Goal: Book appointment/travel/reservation

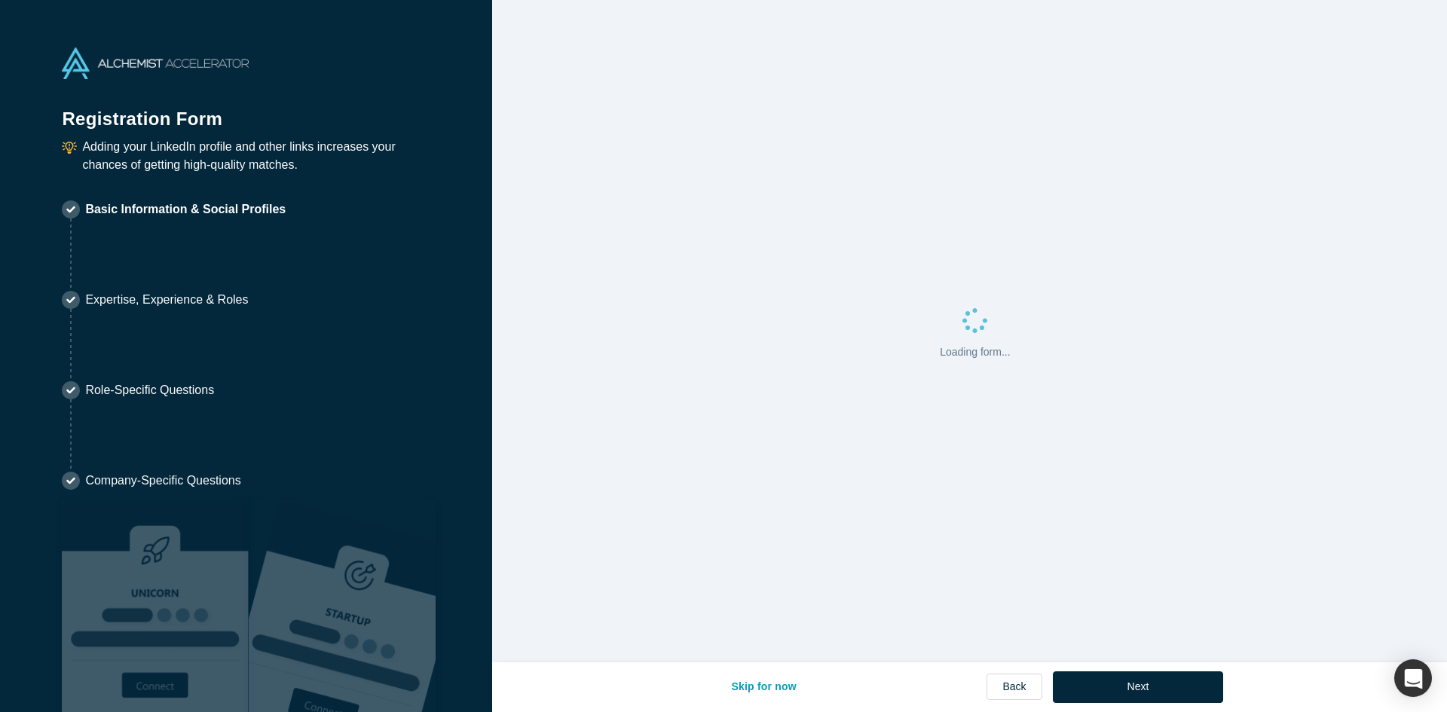
select select "IL"
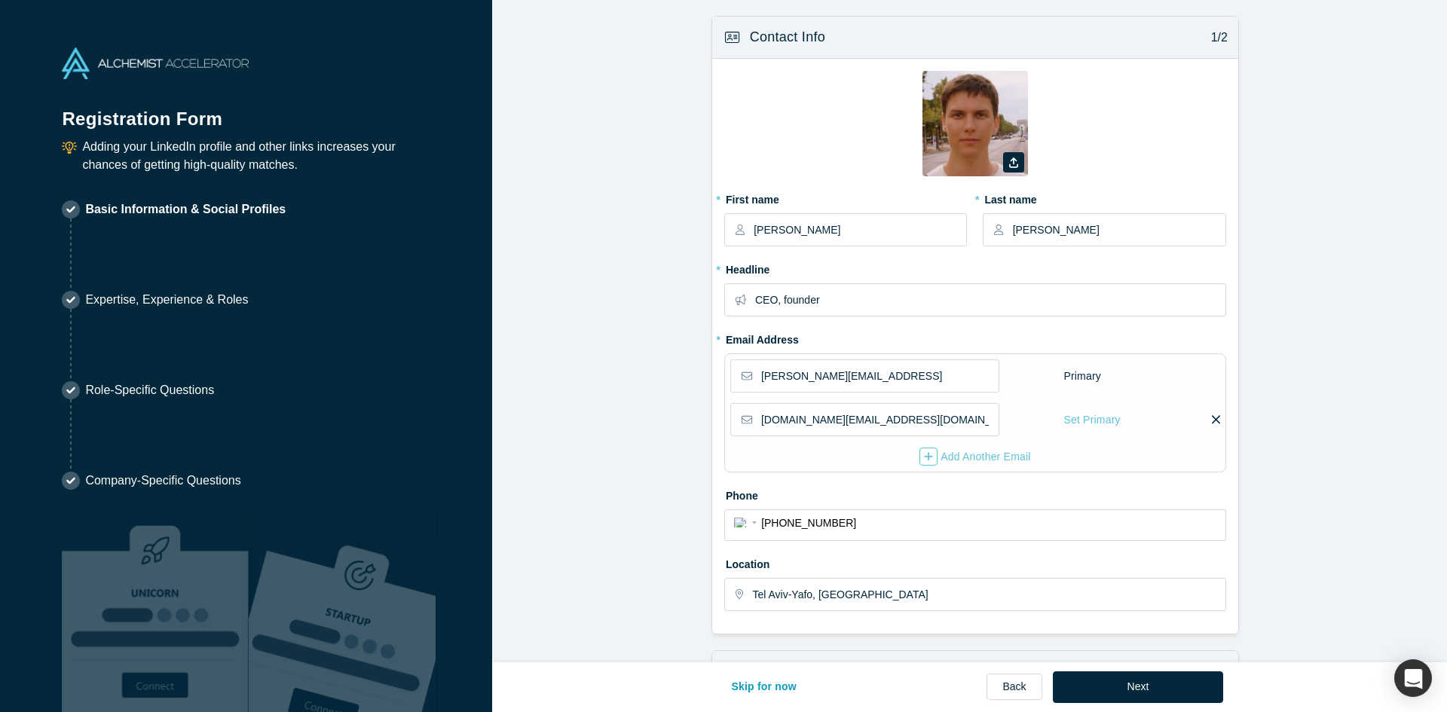
click at [100, 61] on img at bounding box center [155, 63] width 187 height 32
click at [770, 692] on button "Skip for now" at bounding box center [763, 688] width 97 height 32
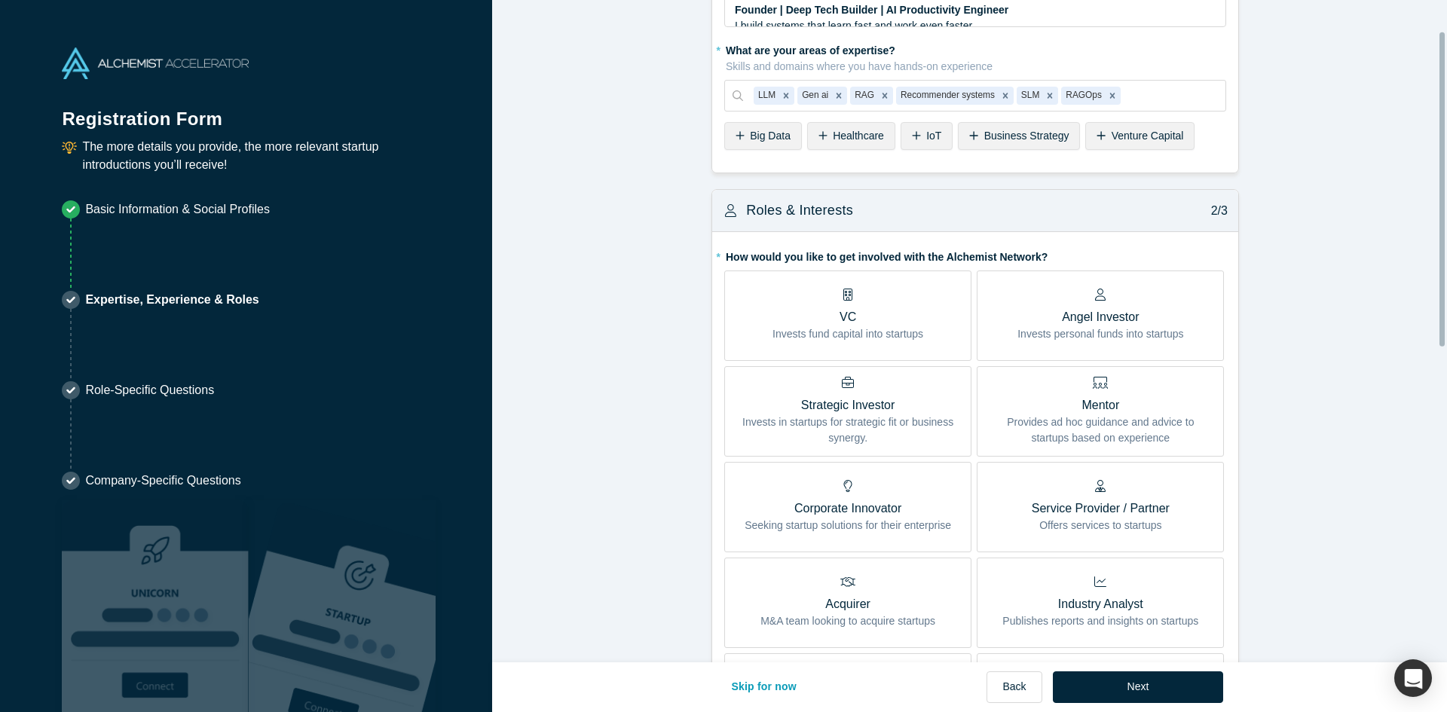
scroll to position [102, 0]
click at [1137, 672] on div "Skip for now Back Next" at bounding box center [969, 688] width 508 height 51
click at [1133, 684] on button "Next" at bounding box center [1138, 688] width 171 height 32
click at [1148, 687] on div "Next" at bounding box center [1138, 688] width 171 height 32
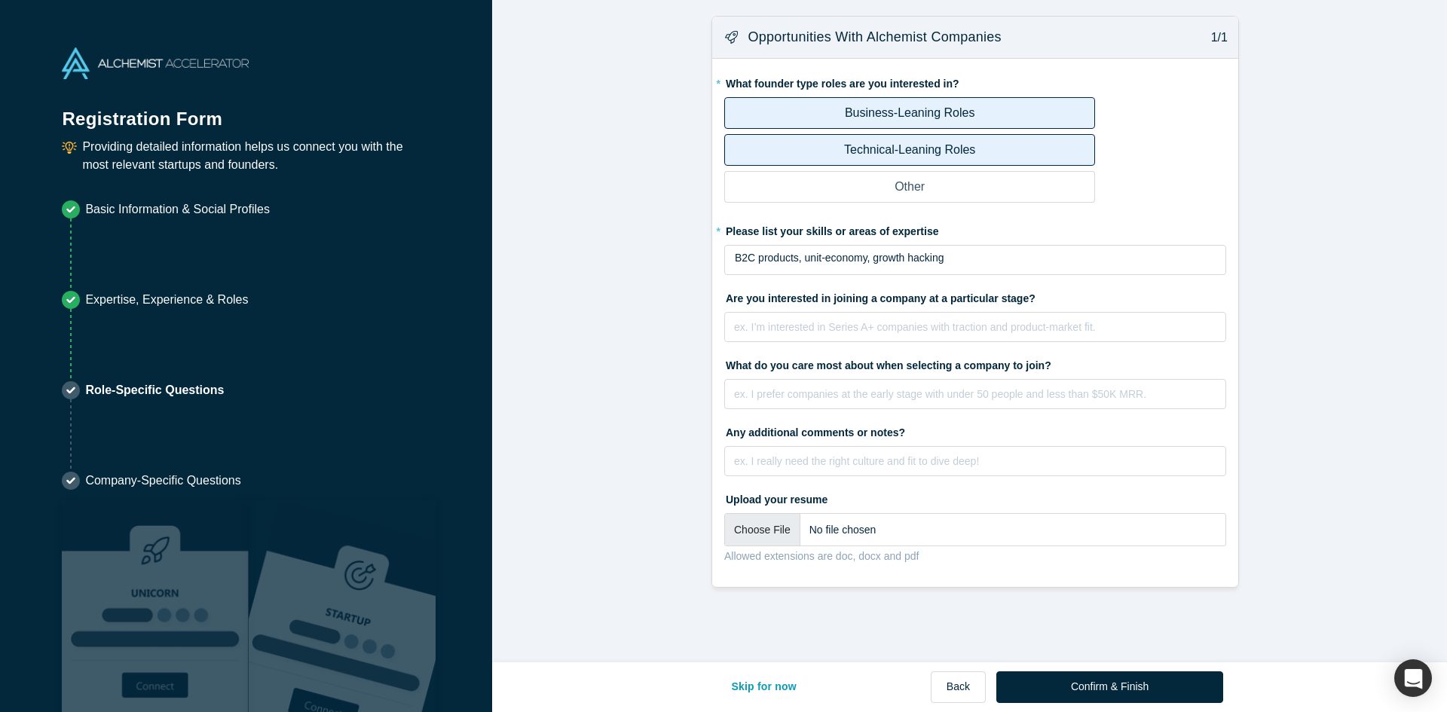
scroll to position [0, 0]
click at [1150, 690] on button "Confirm & Finish" at bounding box center [1110, 688] width 227 height 32
click at [1122, 677] on button "Confirm & Finish" at bounding box center [1110, 688] width 227 height 32
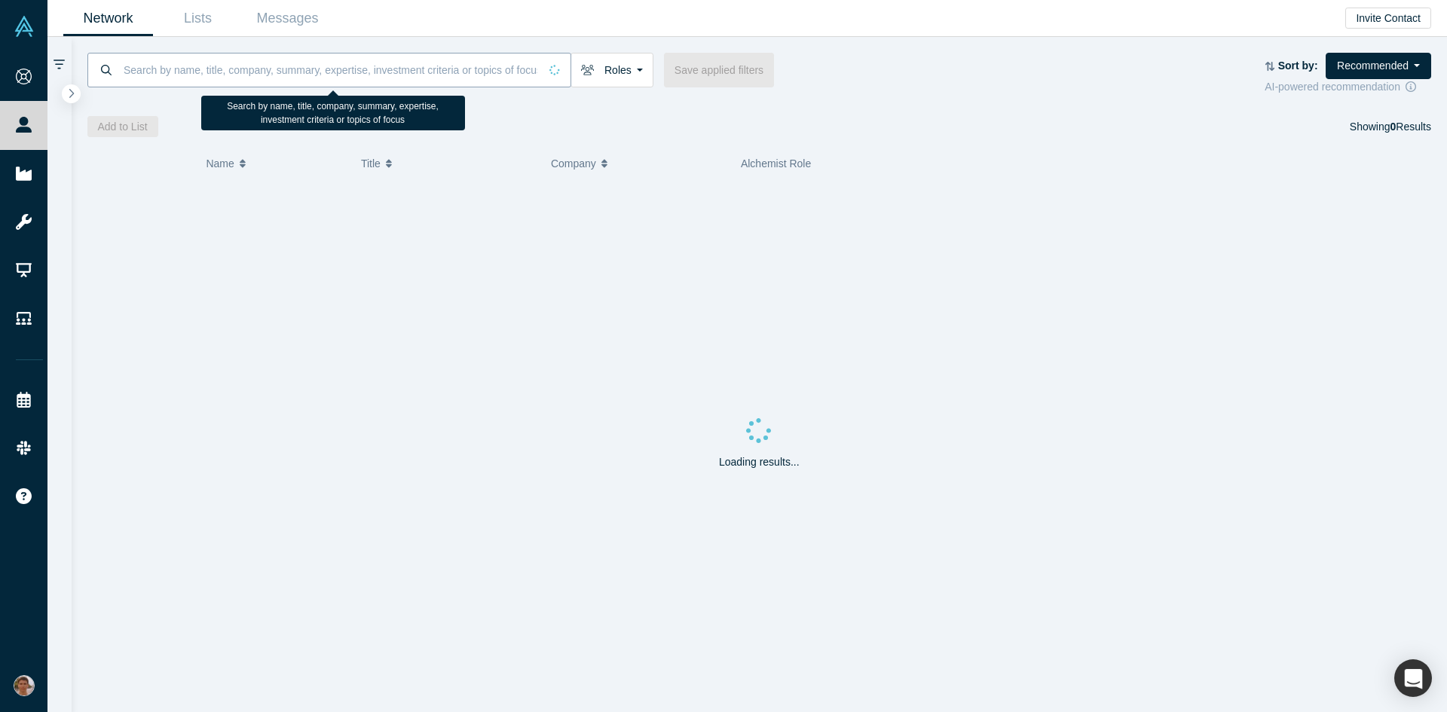
click at [312, 69] on input at bounding box center [330, 69] width 417 height 35
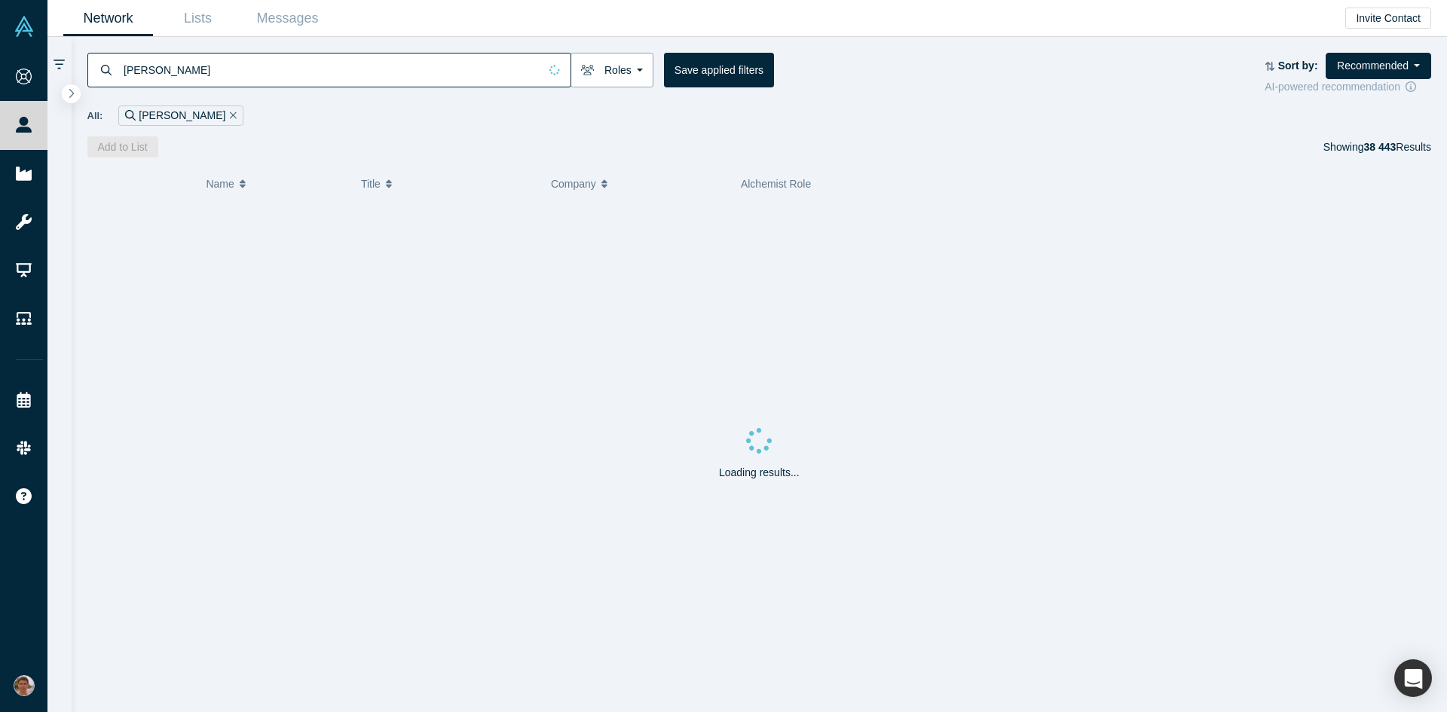
type input "[PERSON_NAME]"
click at [617, 63] on button "Roles" at bounding box center [612, 70] width 83 height 35
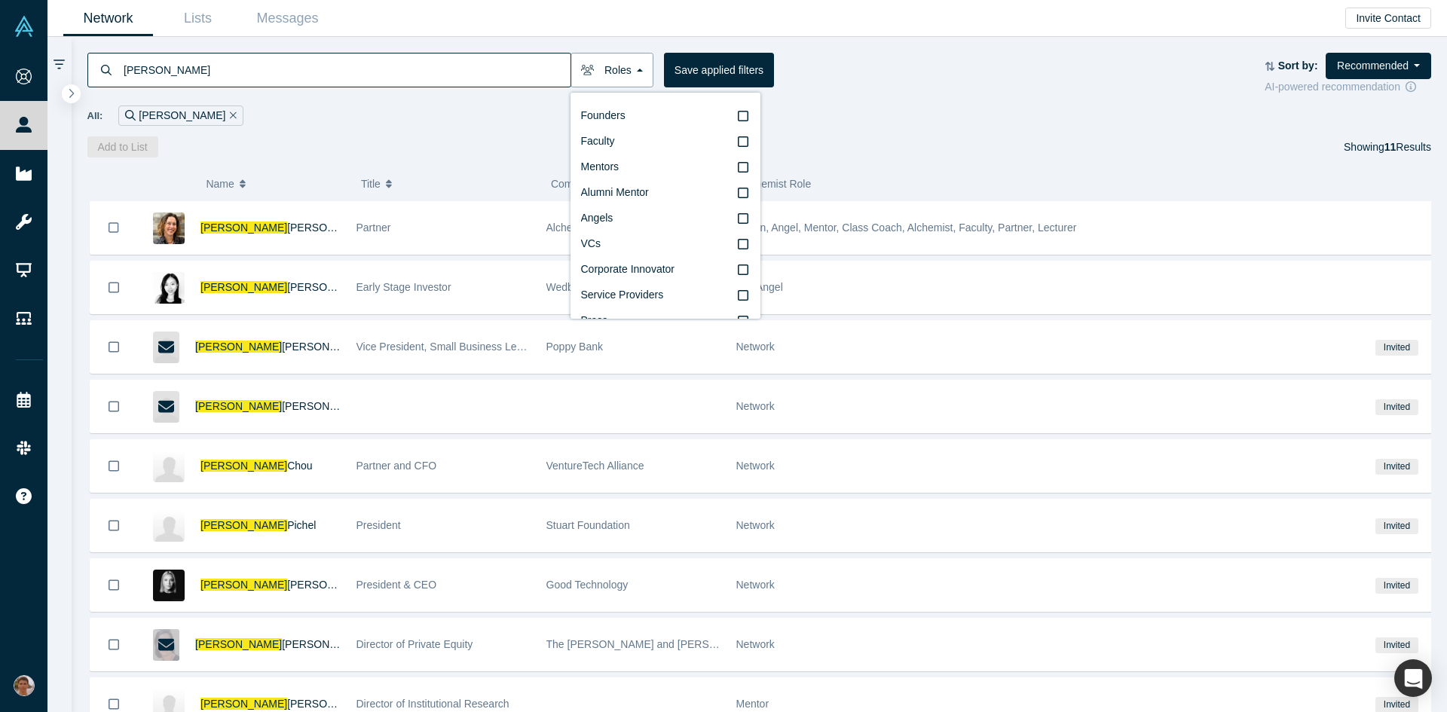
click at [617, 63] on button "Roles" at bounding box center [612, 70] width 83 height 35
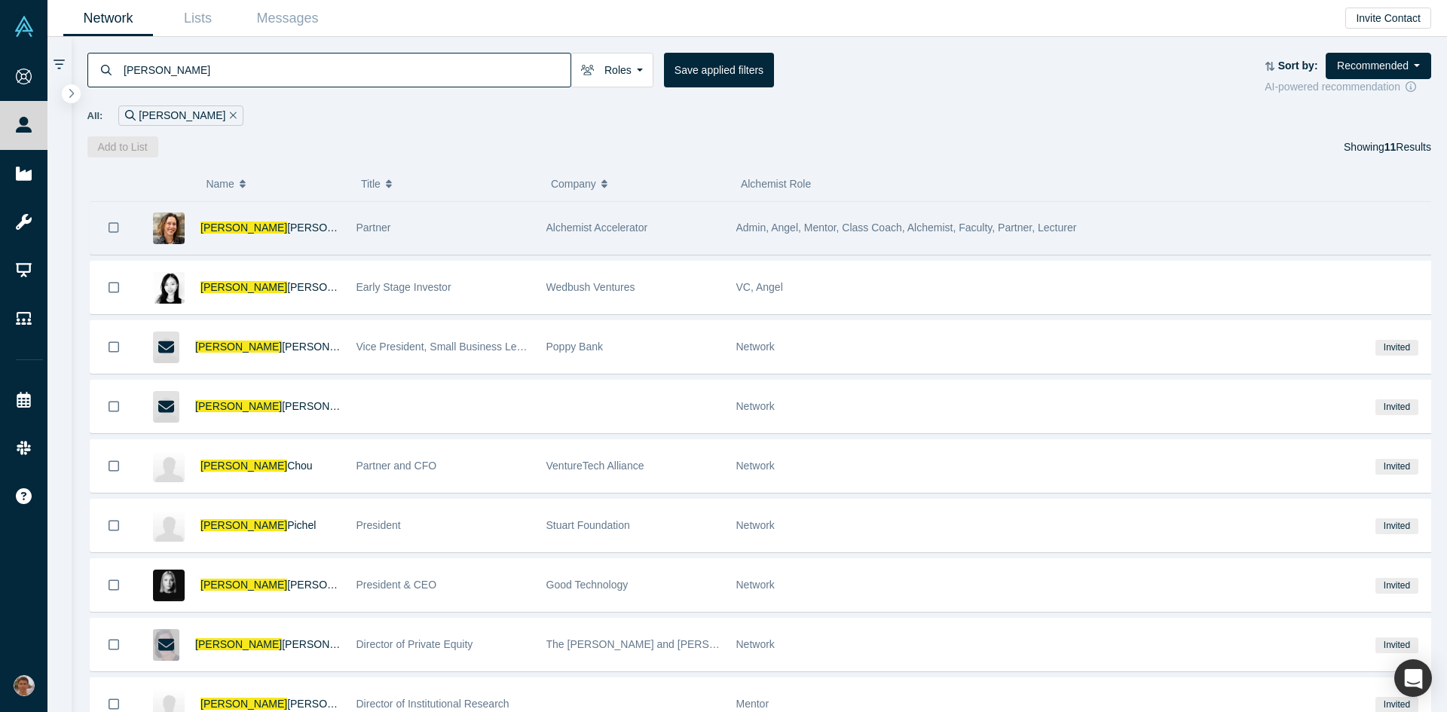
click at [370, 222] on span "Partner" at bounding box center [374, 228] width 35 height 12
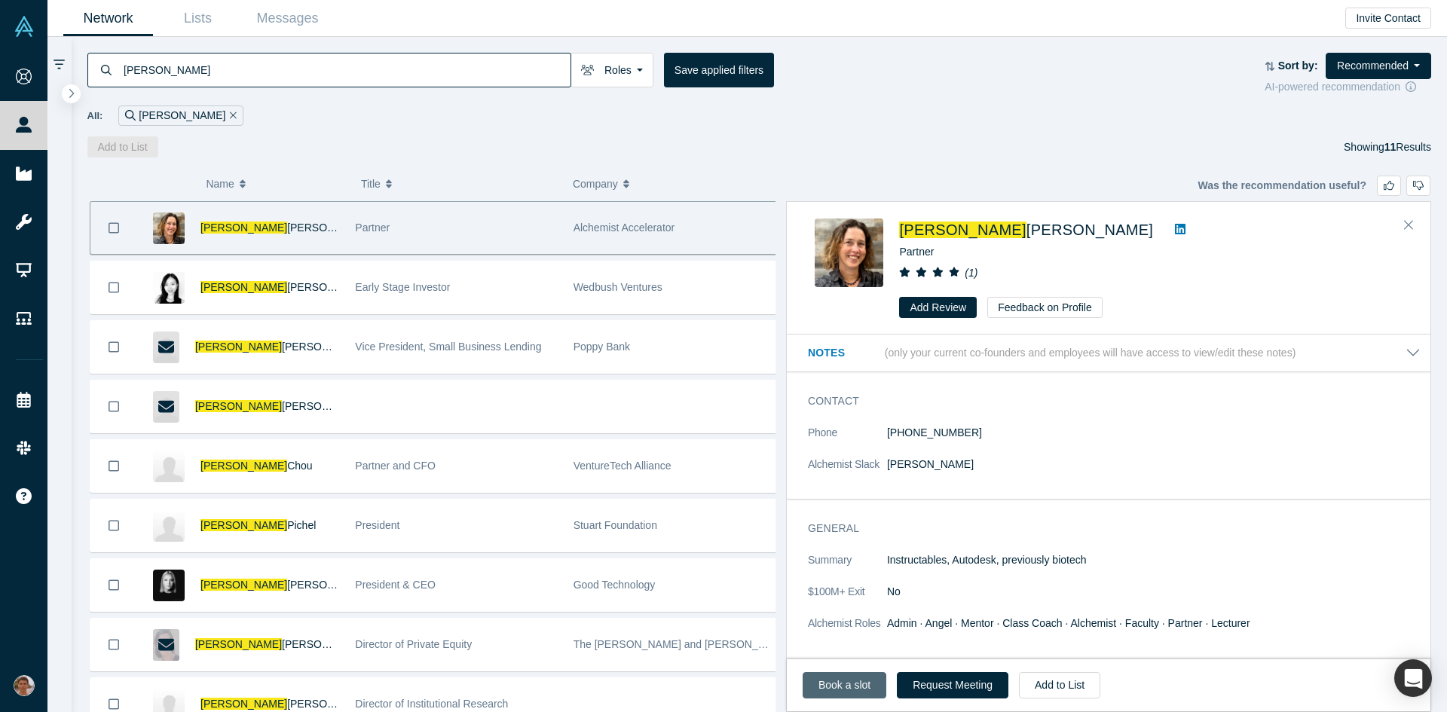
click at [857, 675] on link "Book a slot" at bounding box center [845, 685] width 84 height 26
